Goal: Information Seeking & Learning: Learn about a topic

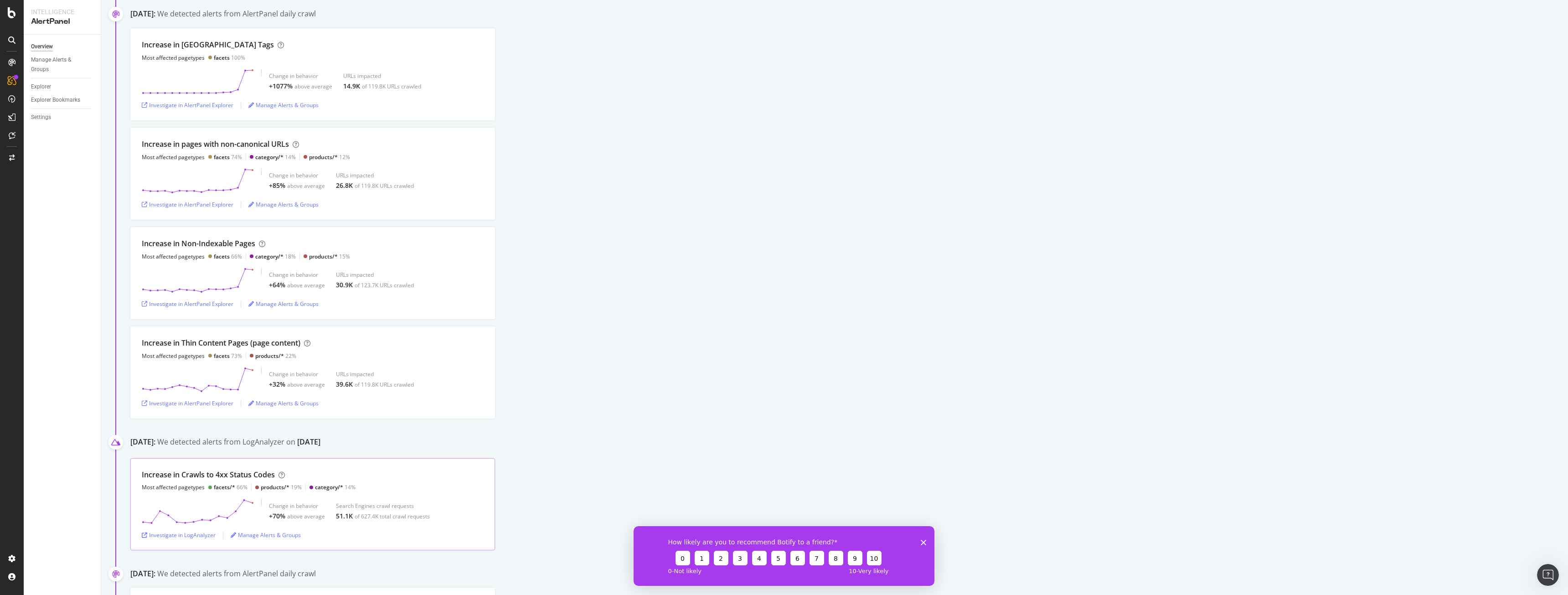
scroll to position [633, 0]
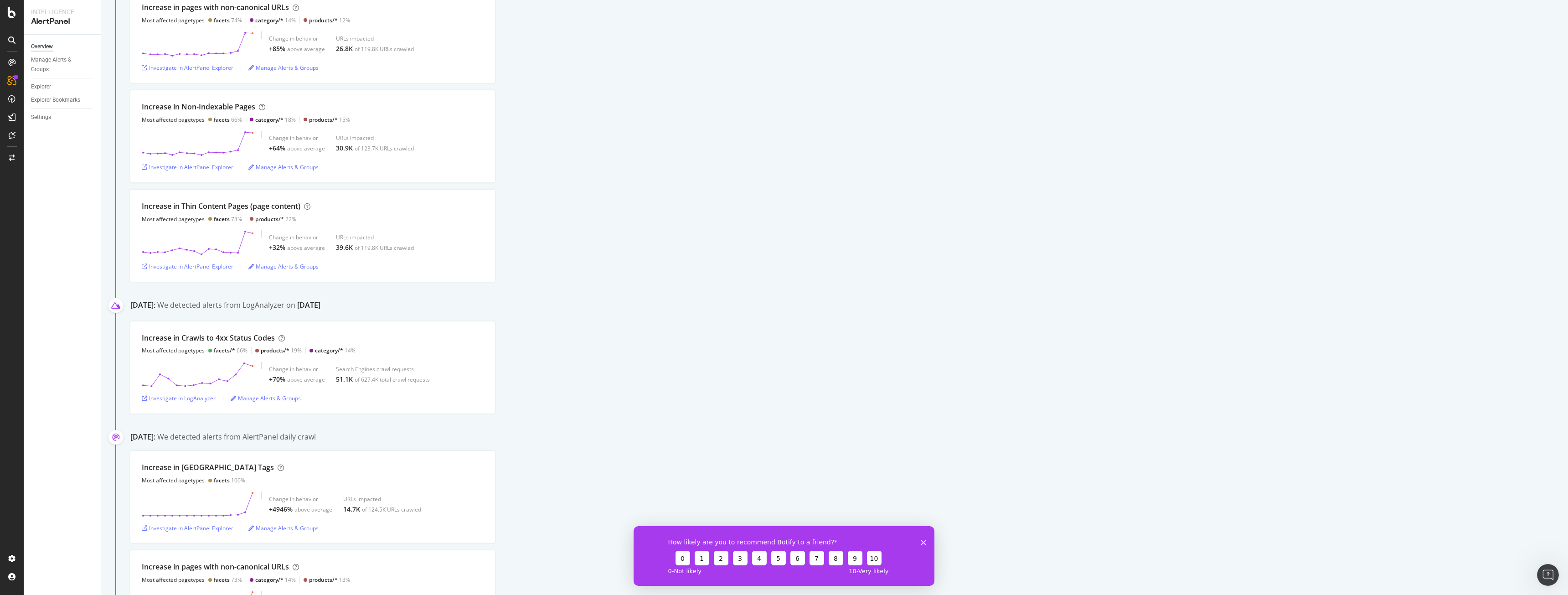
click at [568, 366] on div "Increase in Crawls to 4xx Status Codes Most affected pagetypes facets/* 66% pro…" at bounding box center [849, 367] width 1438 height 92
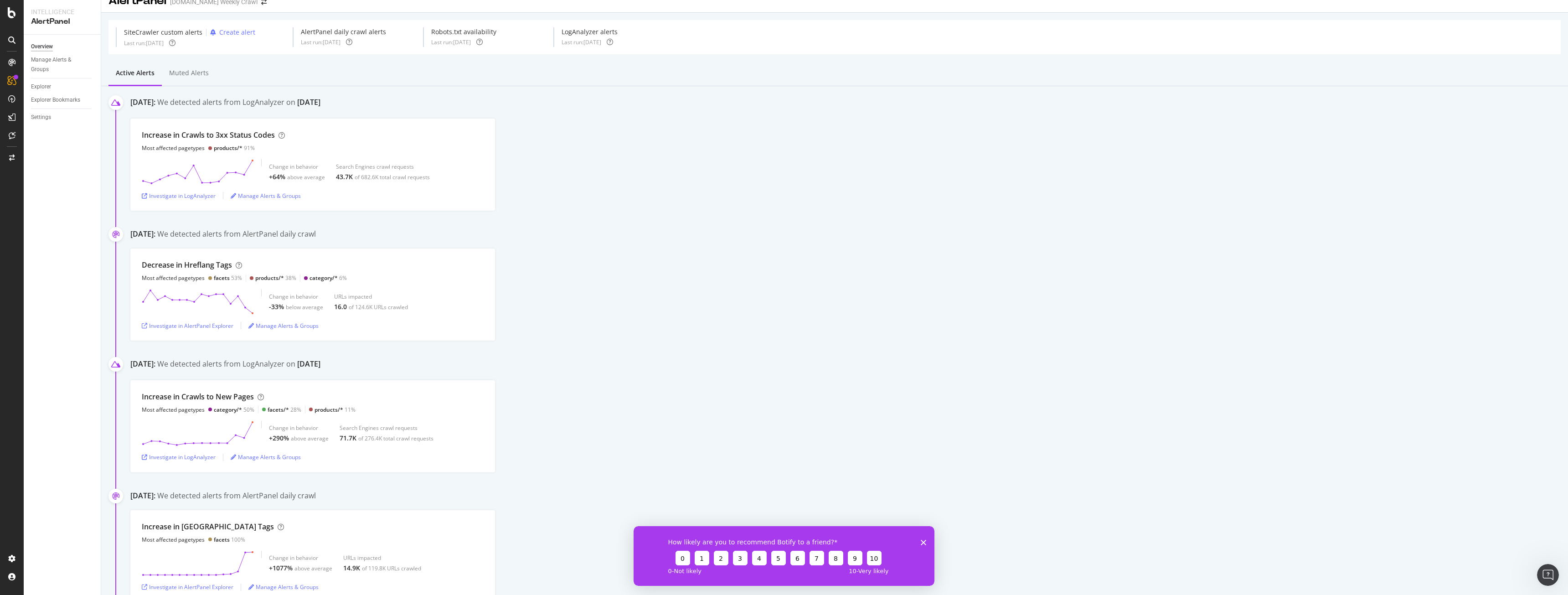
scroll to position [0, 0]
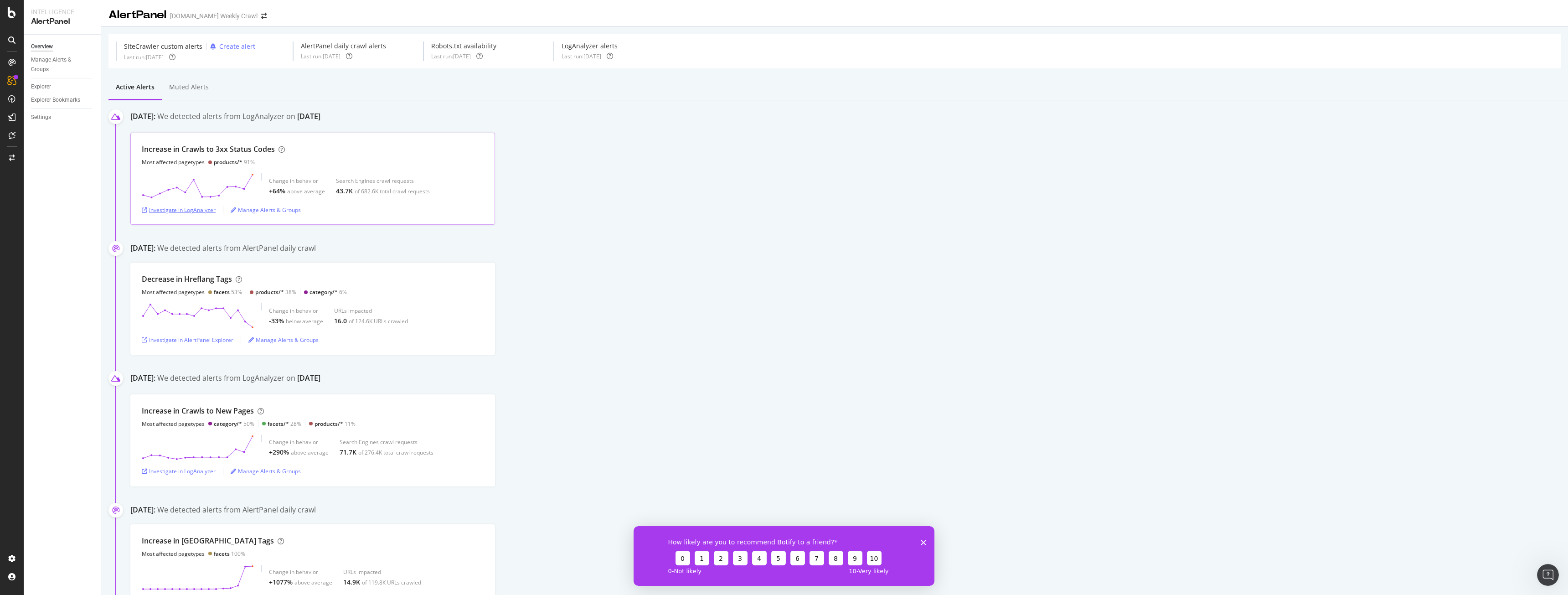
click at [176, 206] on div "Investigate in LogAnalyzer" at bounding box center [178, 209] width 74 height 8
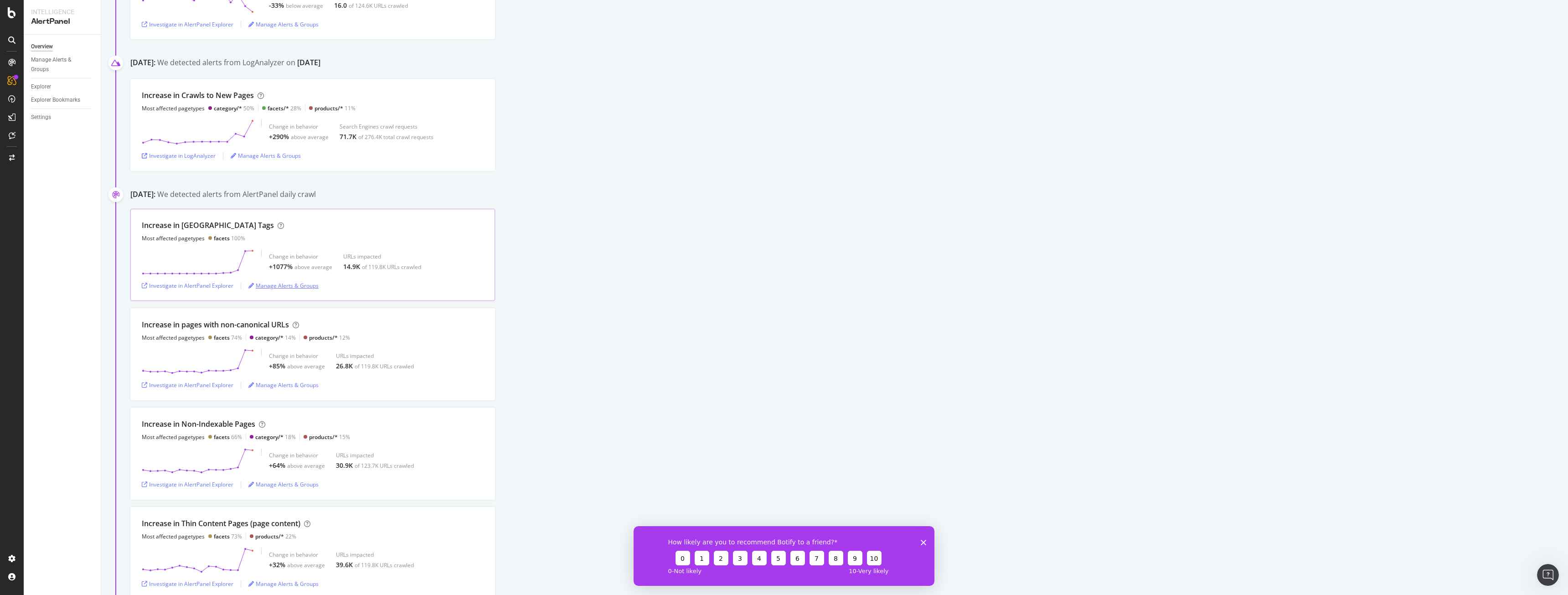
scroll to position [319, 0]
click at [226, 384] on div "Investigate in AlertPanel Explorer" at bounding box center [187, 381] width 92 height 8
drag, startPoint x: 255, startPoint y: 320, endPoint x: 282, endPoint y: 320, distance: 27.0
click at [282, 320] on div "Increase in pages with non-canonical URLs" at bounding box center [215, 321] width 147 height 10
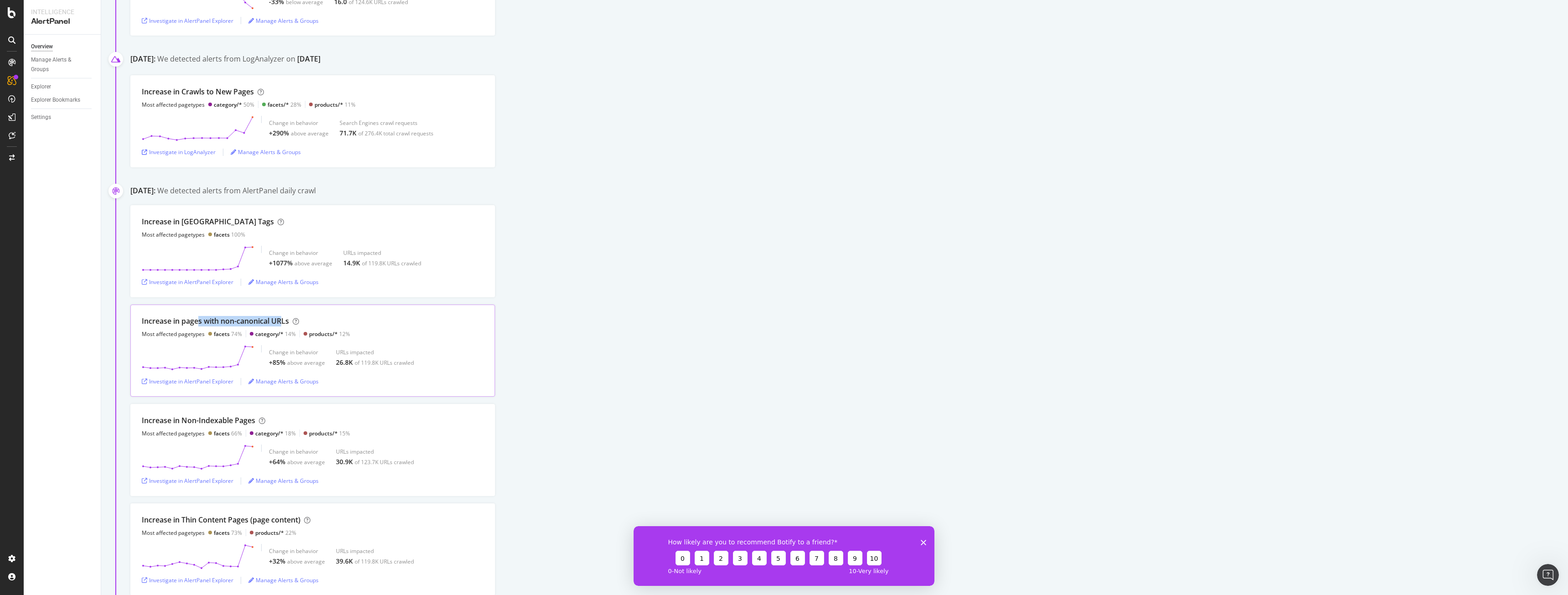
drag, startPoint x: 284, startPoint y: 319, endPoint x: 198, endPoint y: 317, distance: 86.0
click at [198, 317] on div "Increase in pages with non-canonical URLs" at bounding box center [215, 321] width 147 height 10
click at [211, 281] on div "Investigate in AlertPanel Explorer" at bounding box center [187, 282] width 92 height 8
